Goal: Find specific page/section: Find specific page/section

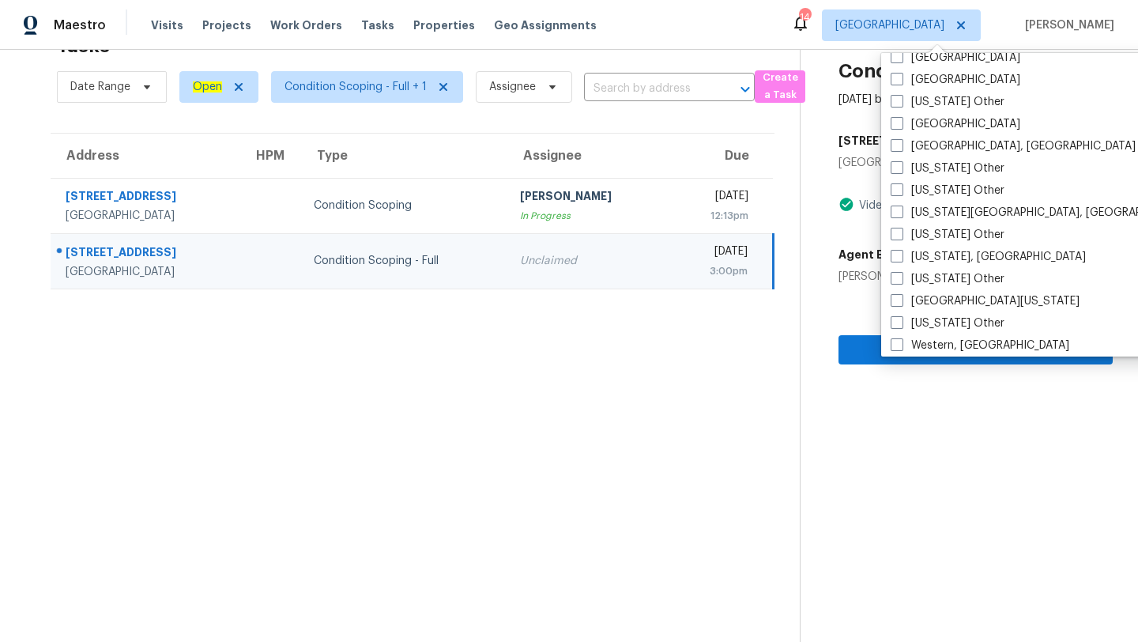
scroll to position [2354, 0]
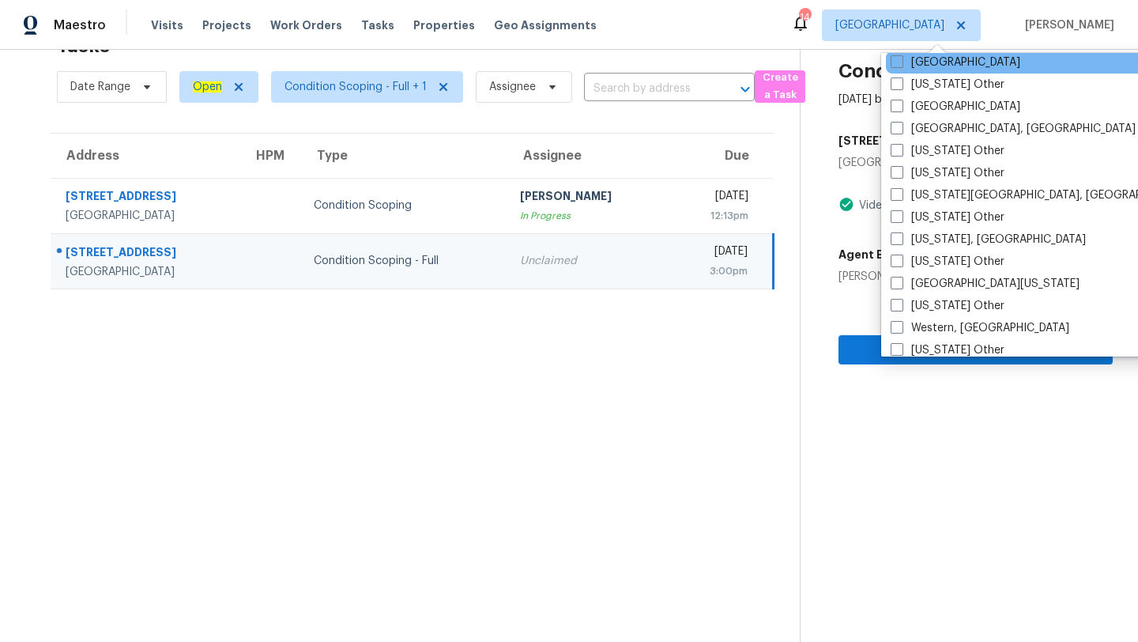
click at [907, 70] on div "[GEOGRAPHIC_DATA]" at bounding box center [1045, 62] width 318 height 22
click at [894, 62] on span at bounding box center [897, 61] width 13 height 13
click at [894, 62] on input "[GEOGRAPHIC_DATA]" at bounding box center [896, 60] width 10 height 10
checkbox input "true"
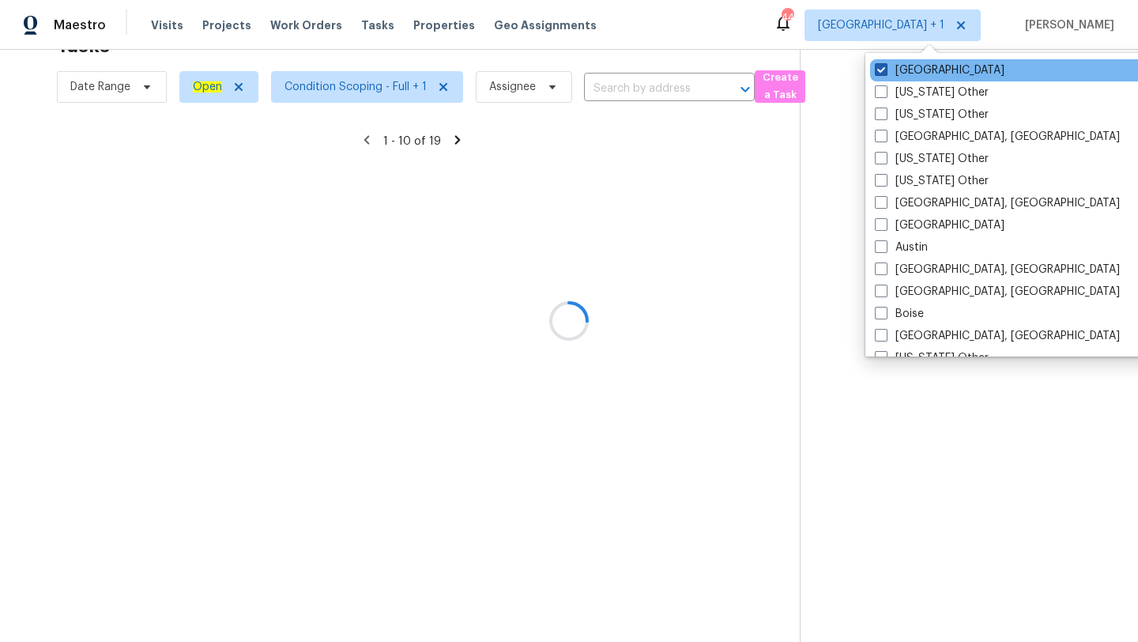
click at [892, 66] on label "[GEOGRAPHIC_DATA]" at bounding box center [940, 70] width 130 height 16
click at [885, 66] on input "[GEOGRAPHIC_DATA]" at bounding box center [880, 67] width 10 height 10
checkbox input "false"
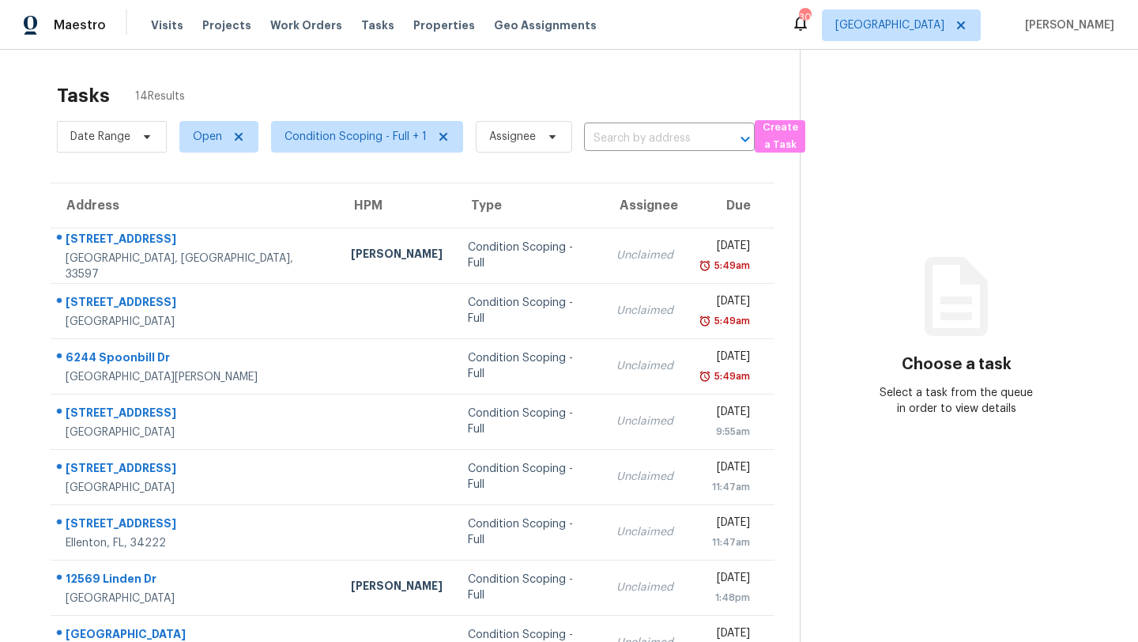
scroll to position [181, 0]
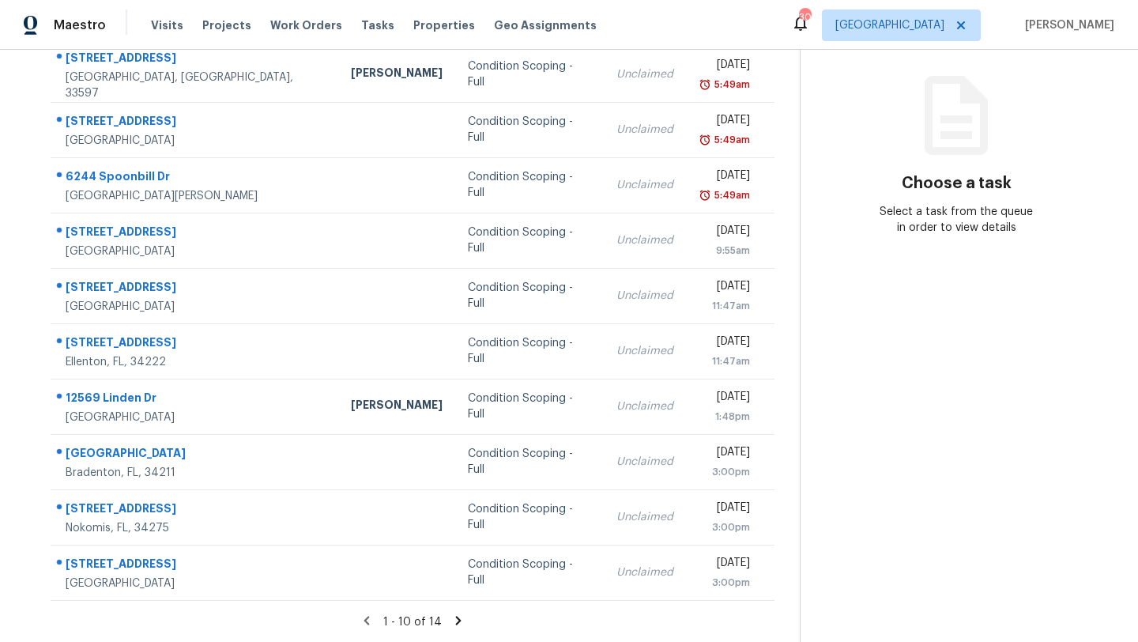
click at [447, 618] on div "1 - 10 of 14" at bounding box center [412, 621] width 775 height 17
click at [456, 616] on icon at bounding box center [458, 620] width 6 height 9
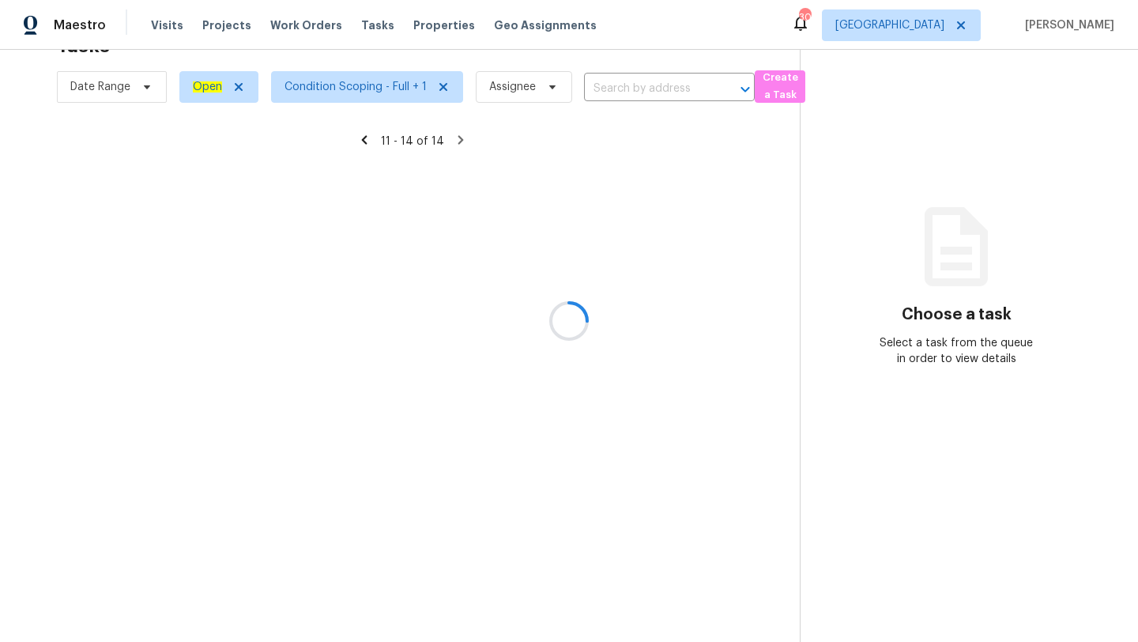
scroll to position [50, 0]
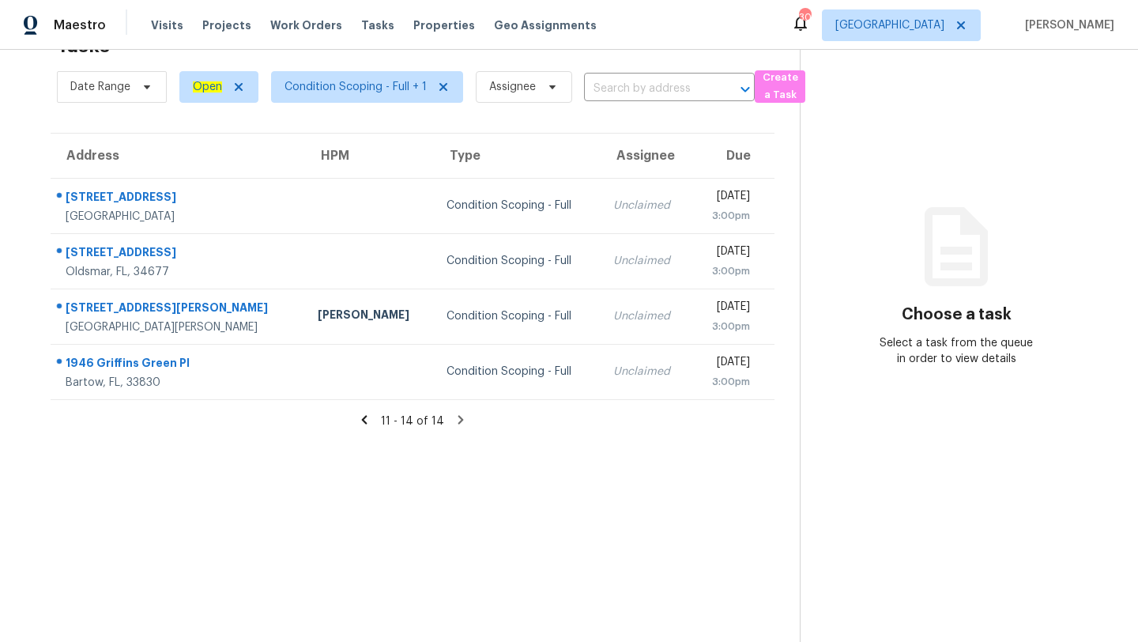
click at [371, 416] on icon at bounding box center [364, 420] width 14 height 14
